Goal: Task Accomplishment & Management: Complete application form

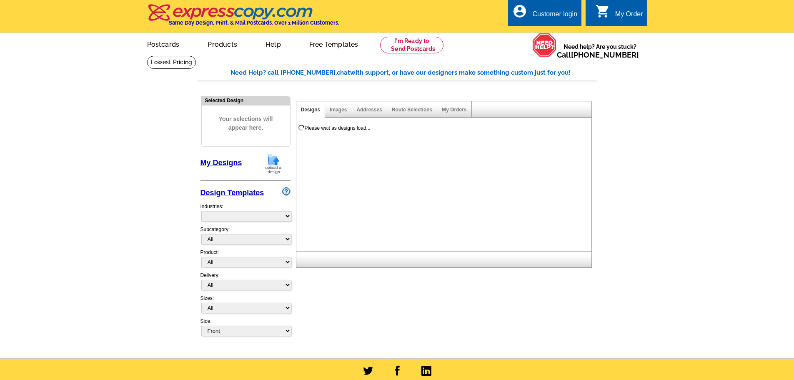
select select "785"
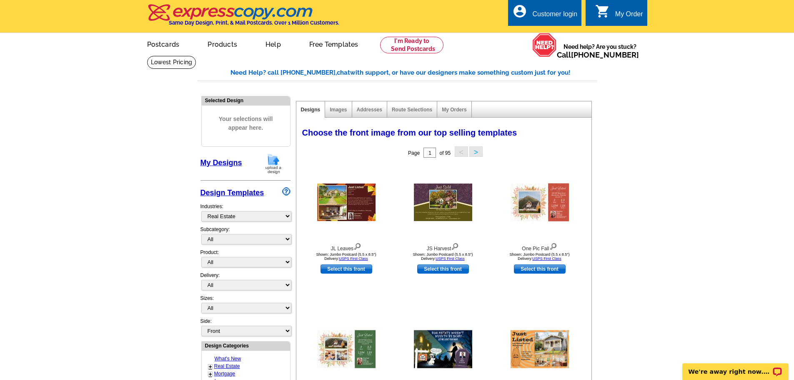
click at [547, 14] on div "Customer login" at bounding box center [554, 16] width 45 height 12
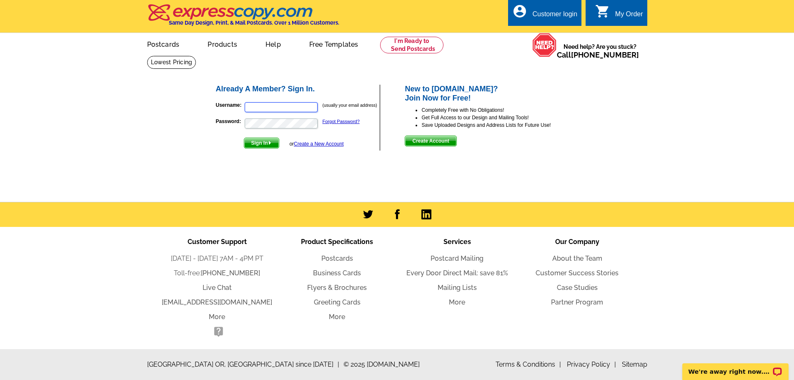
type input "christina.miller@cushwake.com"
click at [258, 145] on span "Sign In" at bounding box center [261, 143] width 35 height 10
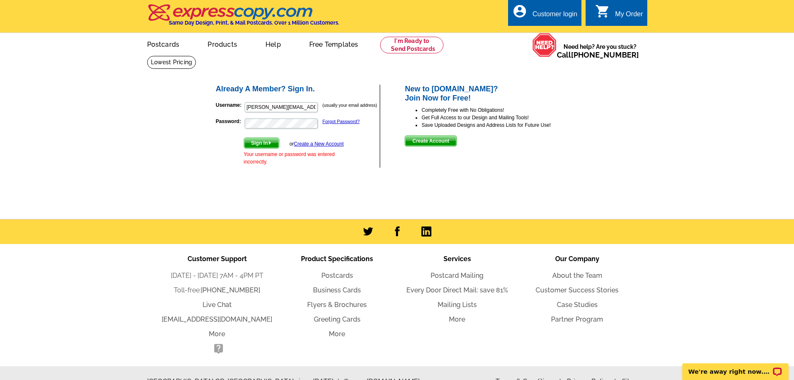
click at [313, 145] on link "Create a New Account" at bounding box center [319, 144] width 50 height 6
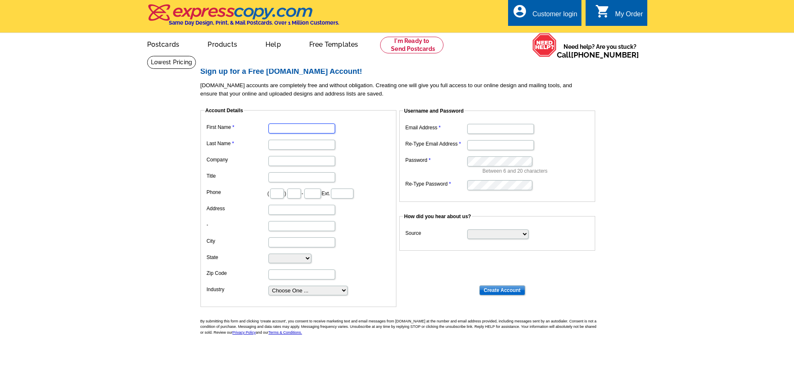
click at [291, 128] on input "First Name" at bounding box center [301, 128] width 67 height 10
type input "Christina"
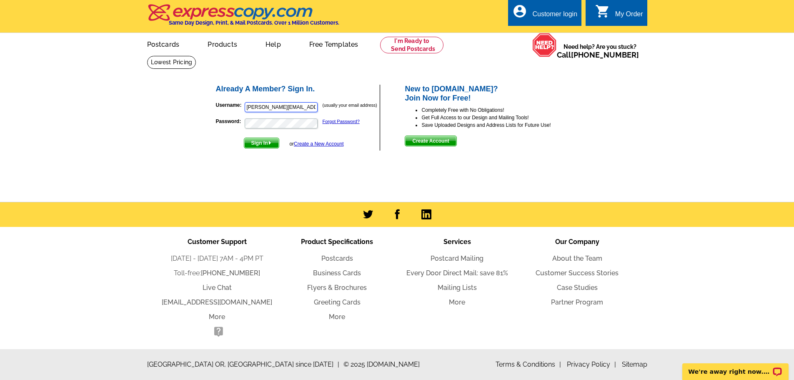
drag, startPoint x: 269, startPoint y: 107, endPoint x: 280, endPoint y: 96, distance: 15.6
click at [268, 107] on input "[PERSON_NAME][EMAIL_ADDRESS][PERSON_NAME][DOMAIN_NAME]" at bounding box center [281, 107] width 73 height 10
type input "[PERSON_NAME][EMAIL_ADDRESS][PERSON_NAME][DOMAIN_NAME]"
click at [256, 143] on span "Sign In" at bounding box center [261, 143] width 35 height 10
